Goal: Information Seeking & Learning: Learn about a topic

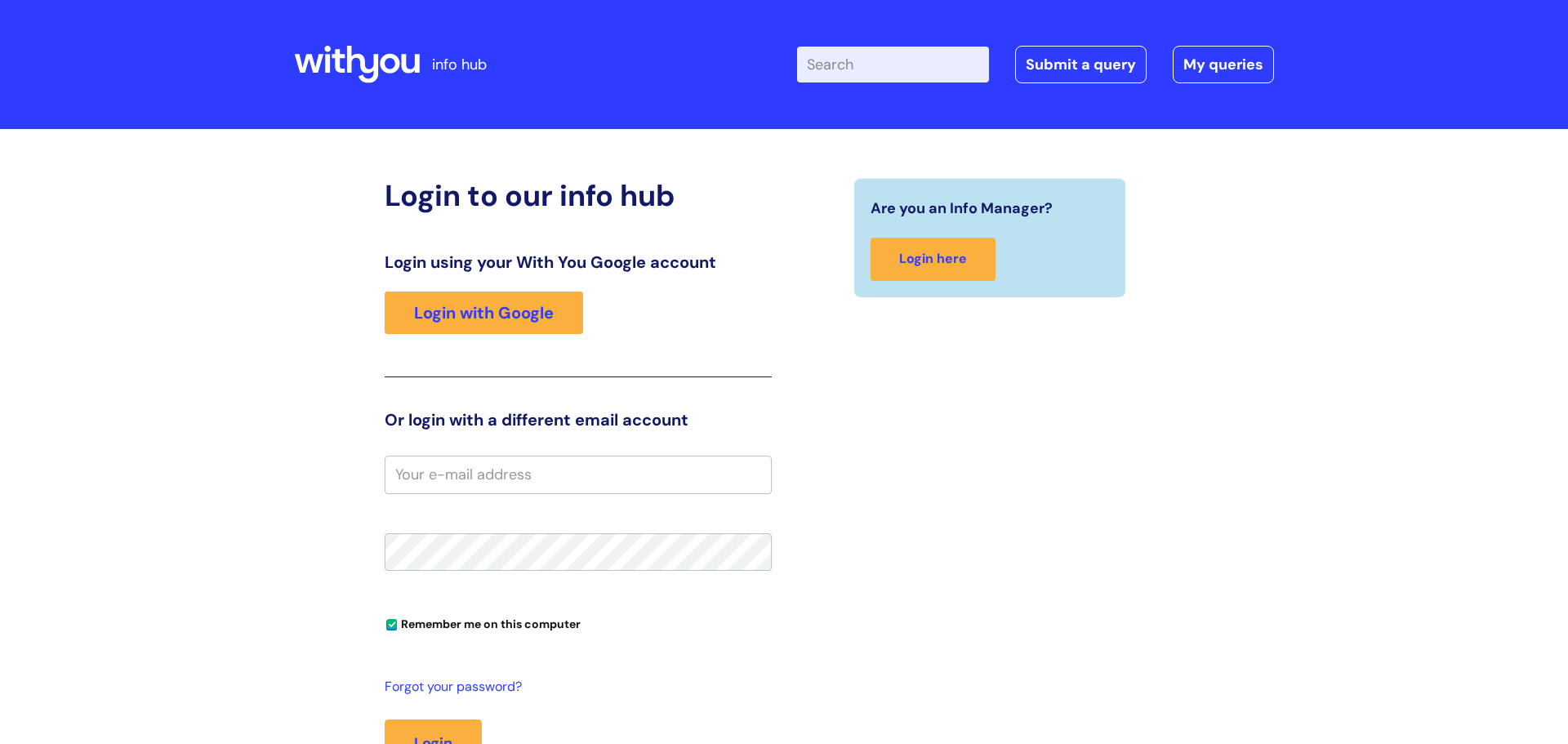
click at [842, 70] on input "Enter your search term here..." at bounding box center [893, 64] width 192 height 36
type input "emp"
click button "Search" at bounding box center [0, 0] width 0 height 0
click at [509, 309] on link "Login with Google" at bounding box center [484, 313] width 199 height 42
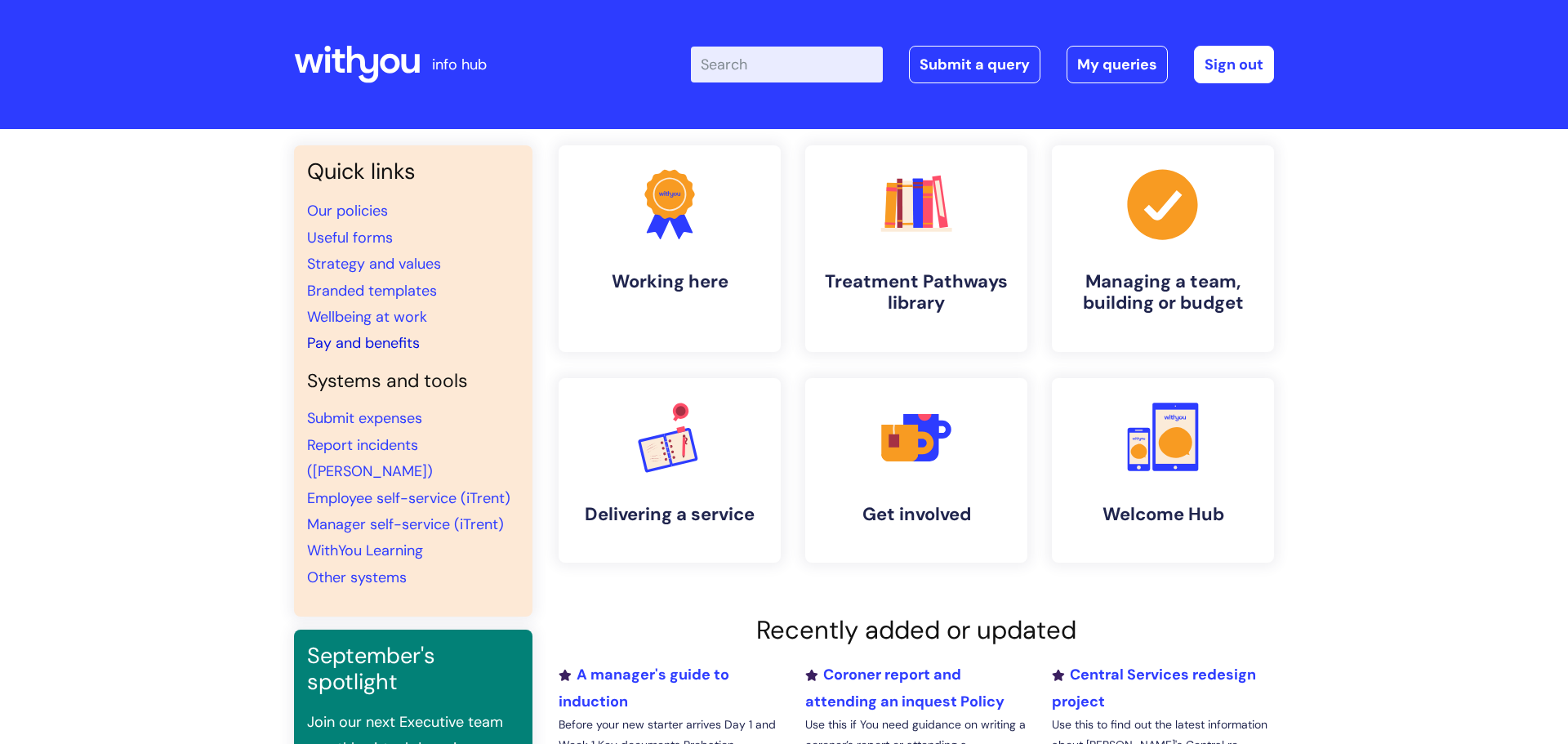
click at [397, 344] on link "Pay and benefits" at bounding box center [363, 343] width 113 height 19
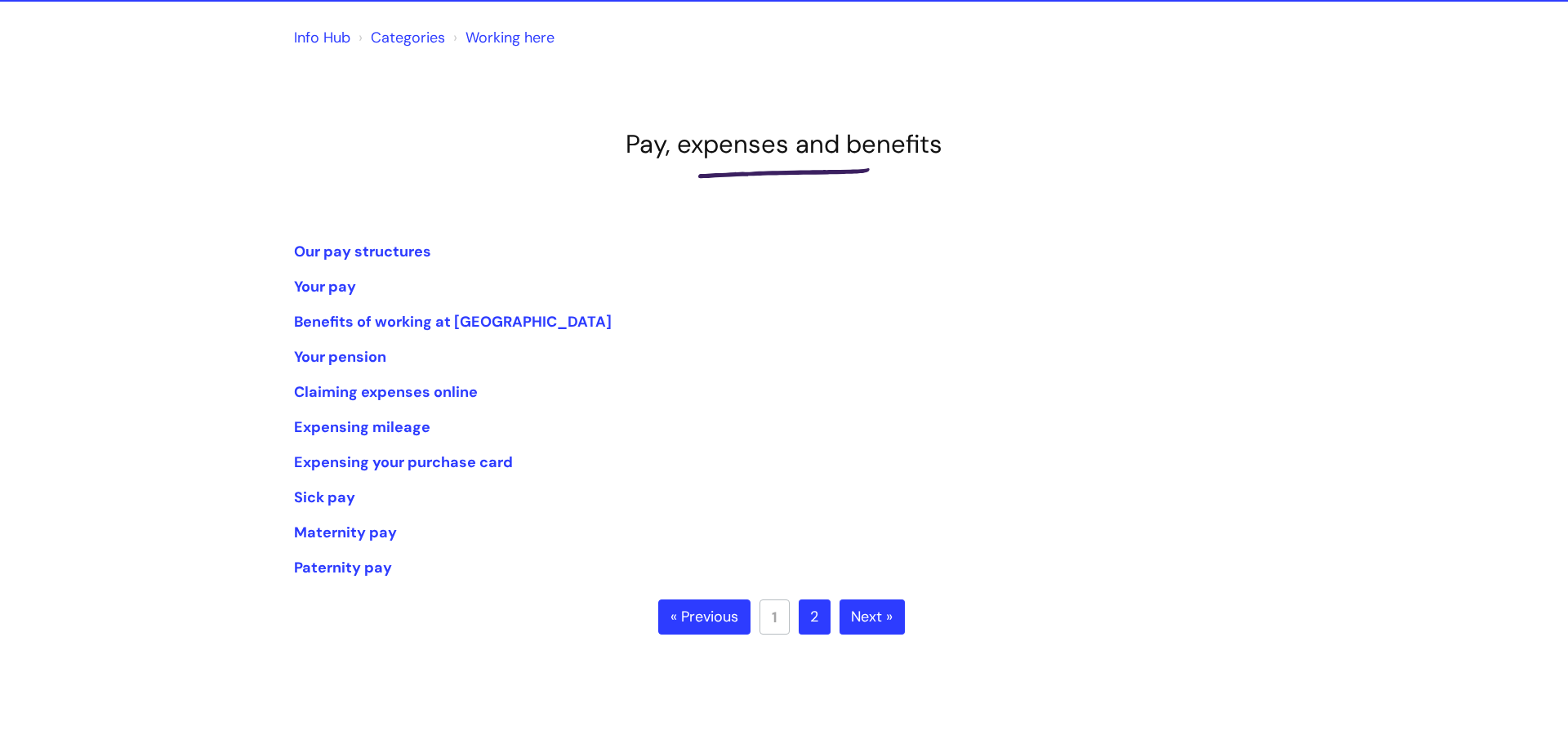
scroll to position [144, 0]
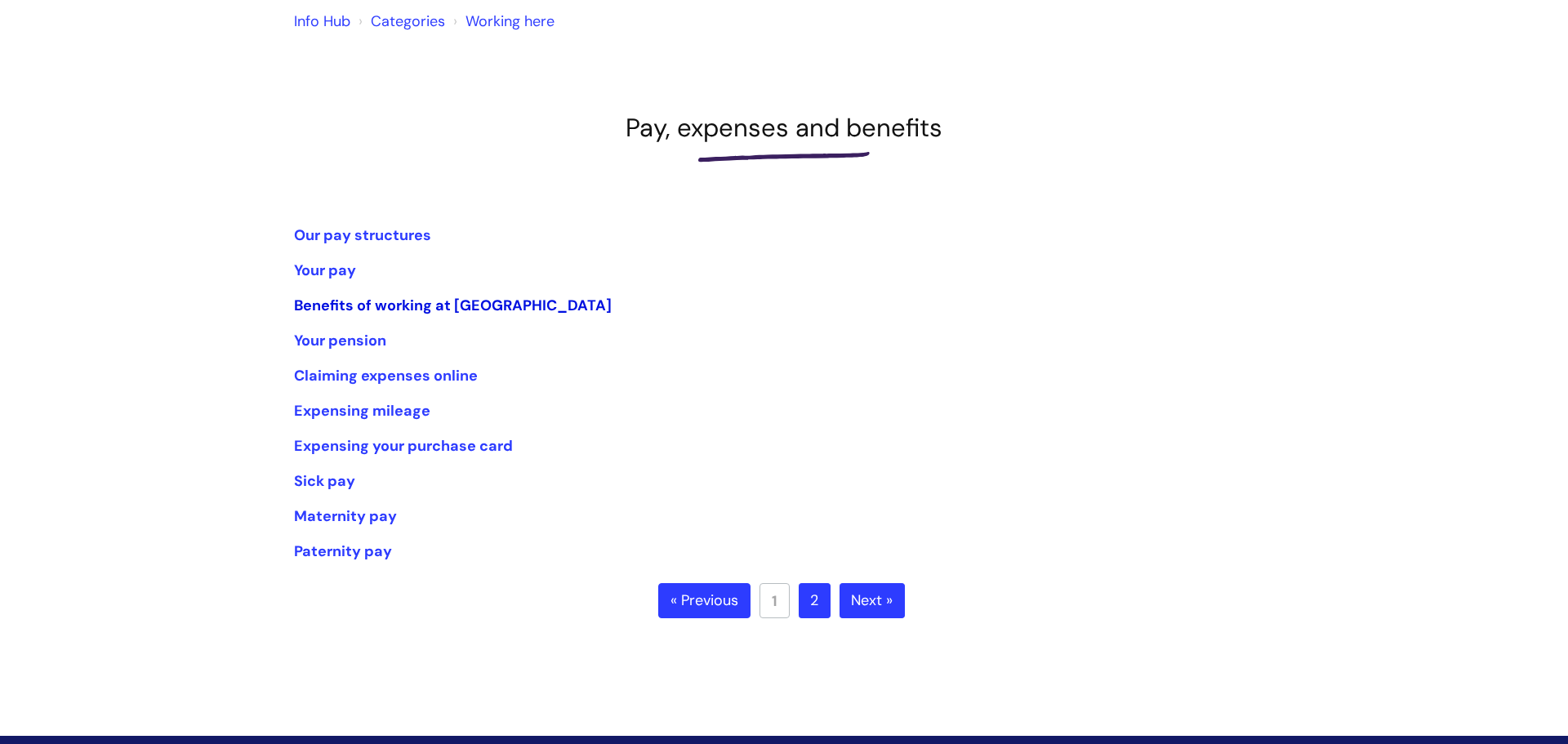
click at [334, 313] on link "Benefits of working at WithYou" at bounding box center [452, 306] width 318 height 19
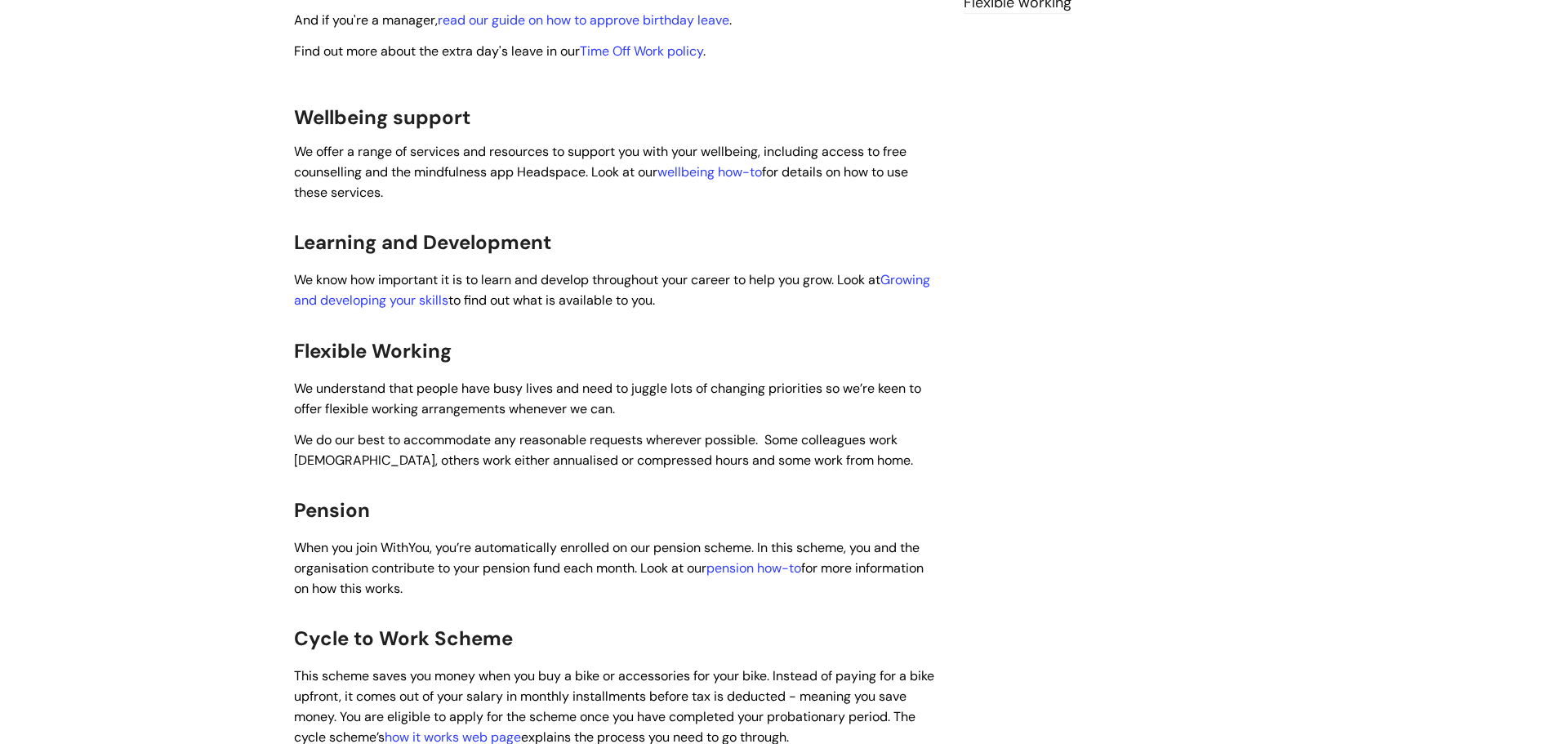
scroll to position [755, 0]
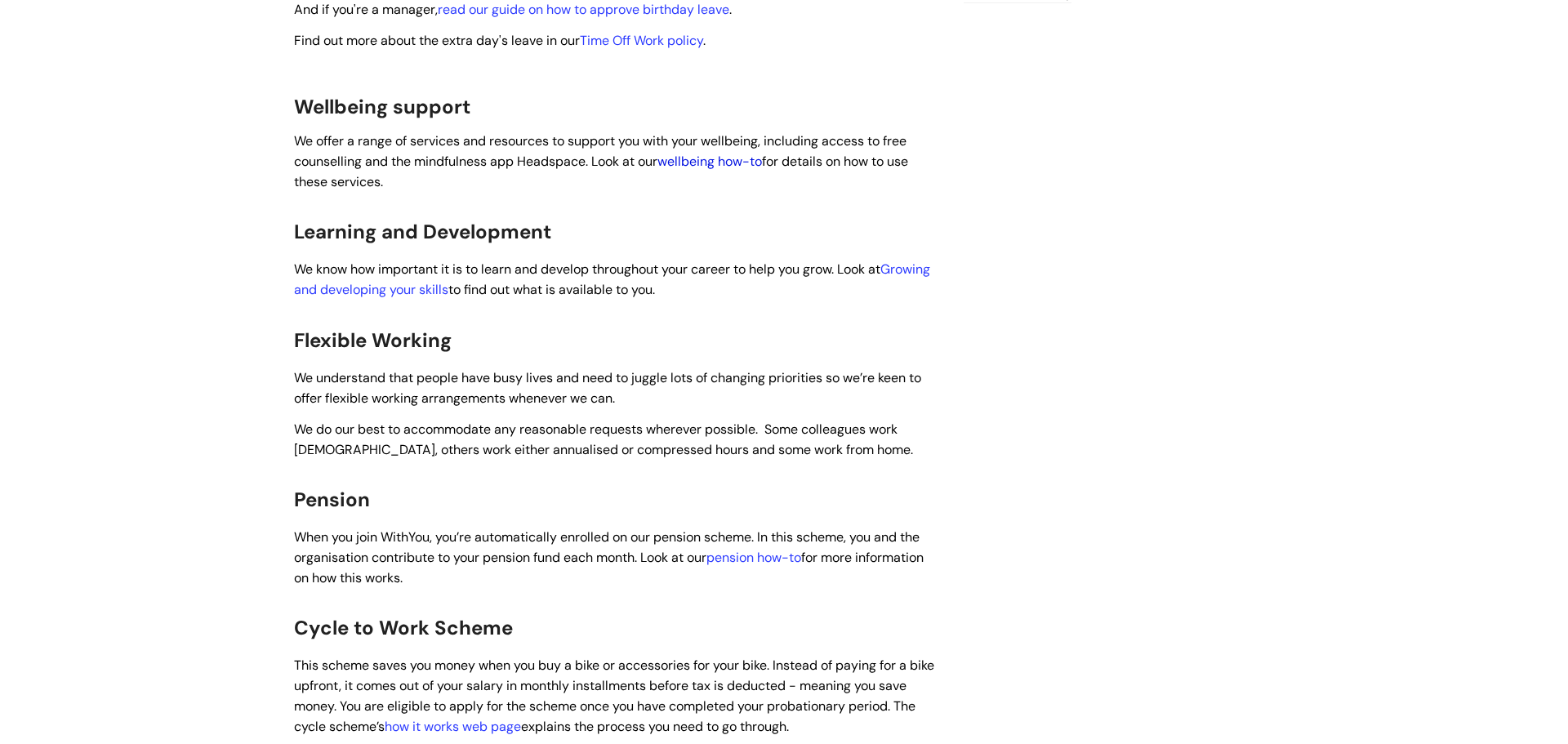
click at [716, 153] on link "wellbeing how-to" at bounding box center [709, 161] width 105 height 17
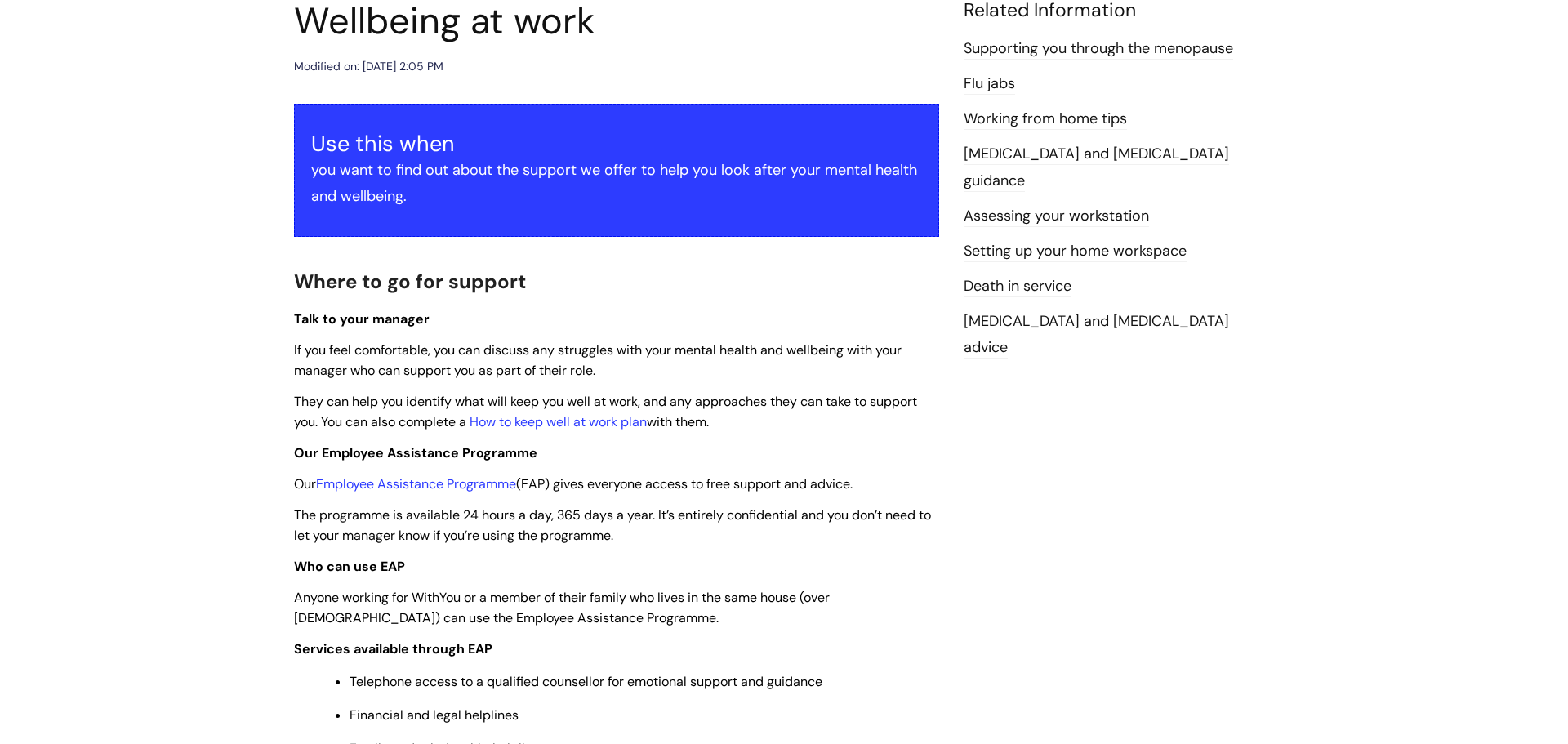
scroll to position [208, 0]
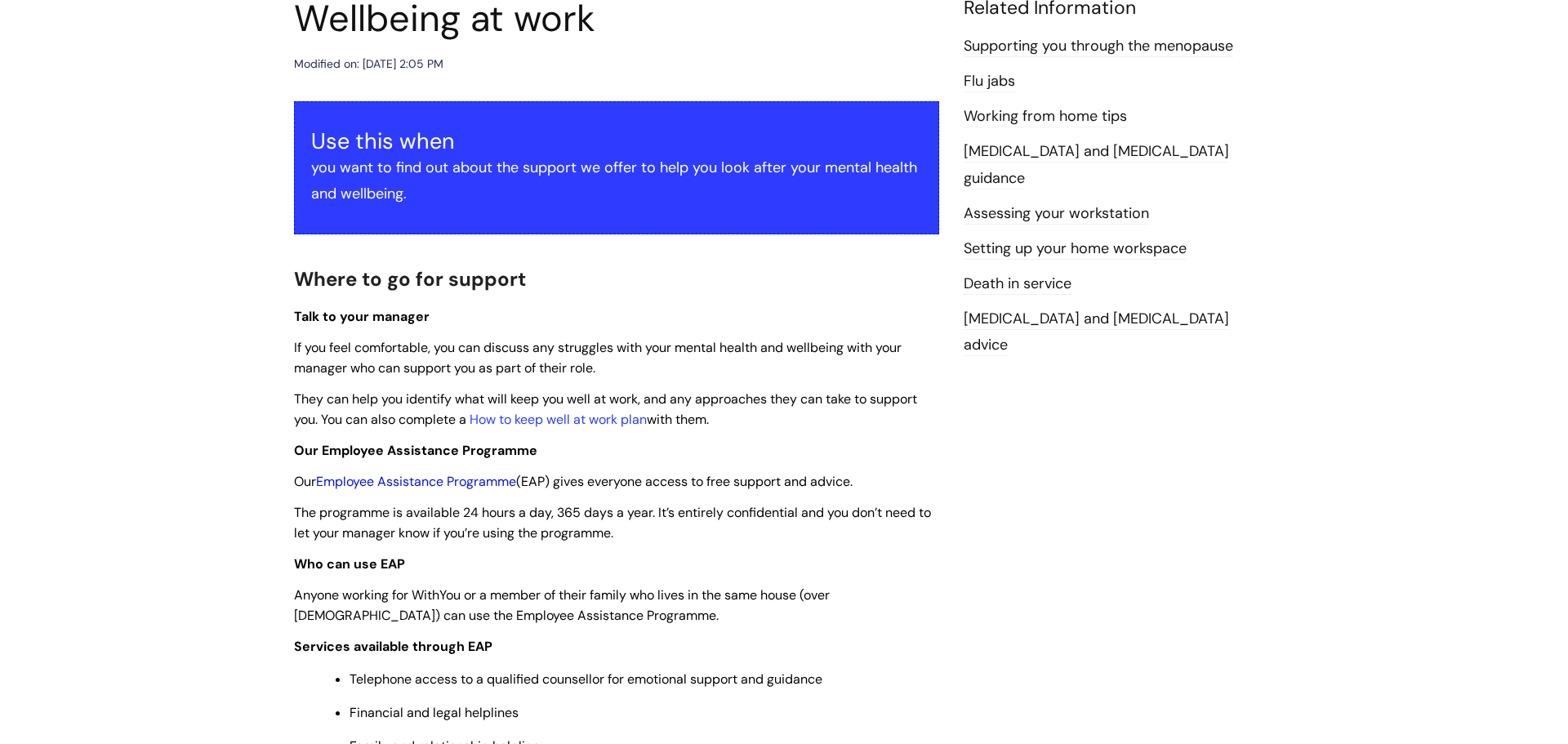
click at [491, 482] on link "Employee Assistance Programme" at bounding box center [415, 481] width 200 height 17
click at [443, 475] on link "Employee Assistance Programme" at bounding box center [415, 481] width 200 height 17
